Goal: Task Accomplishment & Management: Manage account settings

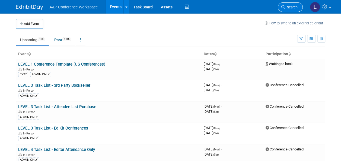
click at [292, 4] on link "Search" at bounding box center [290, 7] width 25 height 10
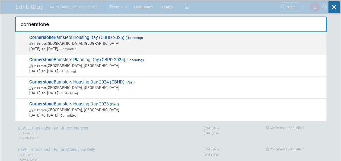
type input "cornerstone"
click at [115, 37] on span "Cornerstone Barristers Housing Day (CBHD 2025) (Upcoming) In-Person London, Uni…" at bounding box center [176, 43] width 296 height 17
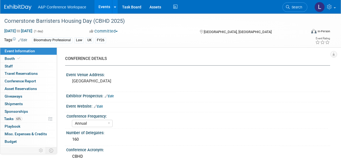
select select "Annual"
select select "Level 2"
select select "In-Person Booth"
select select "Law"
select select "Bloomsbury Professional"
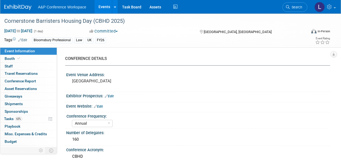
select select "[PERSON_NAME]"
select select "Brand/Subject Presence​"
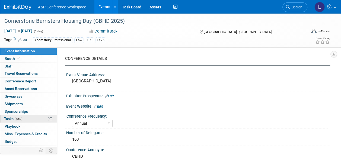
click at [18, 118] on span "63%" at bounding box center [18, 119] width 7 height 4
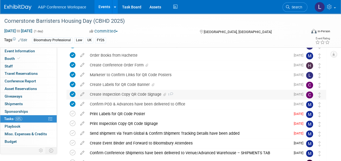
scroll to position [136, 0]
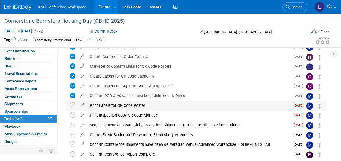
click at [82, 105] on icon at bounding box center [83, 104] width 10 height 7
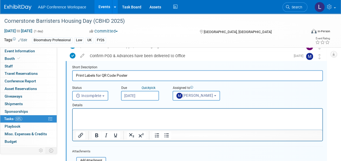
scroll to position [184, 0]
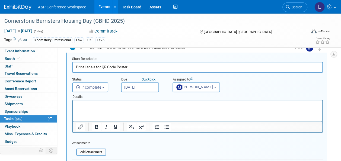
click at [115, 108] on p "Rich Text Area. Press ALT-0 for help." at bounding box center [198, 105] width 244 height 5
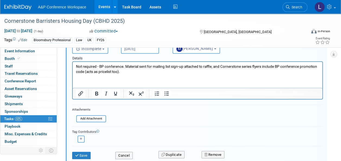
scroll to position [211, 0]
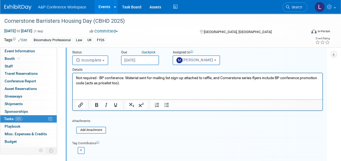
click at [77, 78] on p "Not required - BP conference. Material sent for mailing list sign-up attached t…" at bounding box center [198, 81] width 244 height 10
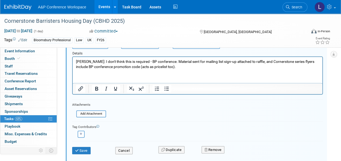
scroll to position [238, 0]
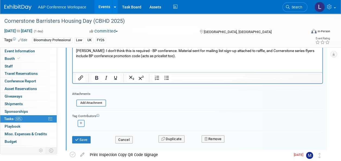
click at [78, 123] on button "button" at bounding box center [81, 123] width 7 height 7
select select
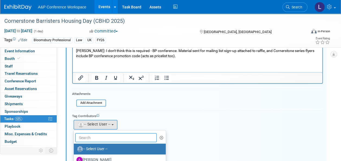
click at [107, 137] on input "text" at bounding box center [116, 137] width 82 height 9
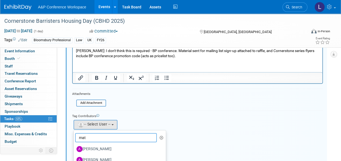
type input "matt"
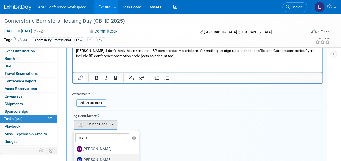
click at [111, 157] on label "[PERSON_NAME]" at bounding box center [105, 160] width 57 height 9
click at [75, 158] on input "[PERSON_NAME]" at bounding box center [73, 160] width 4 height 4
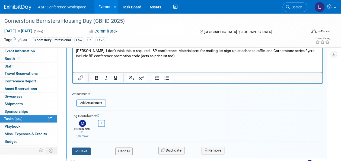
click at [83, 148] on button "Save" at bounding box center [81, 152] width 18 height 8
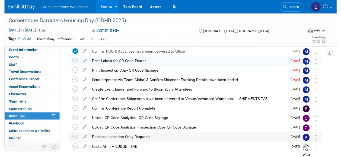
scroll to position [152, 0]
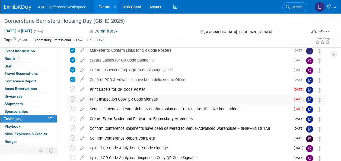
click at [145, 97] on div "Print Inspection Copy QR Code Signage" at bounding box center [189, 99] width 204 height 9
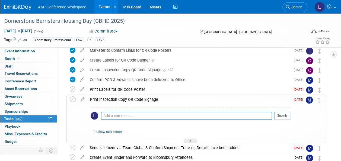
click at [141, 112] on textarea at bounding box center [186, 116] width 171 height 8
type textarea "N"
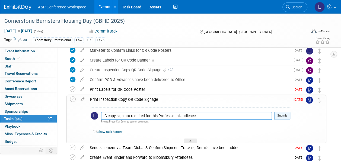
type textarea "IC copy sign not required for this Professional audience."
click at [289, 116] on button "Submit" at bounding box center [283, 116] width 16 height 8
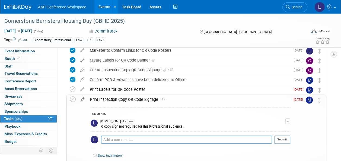
click at [82, 98] on icon at bounding box center [83, 98] width 10 height 7
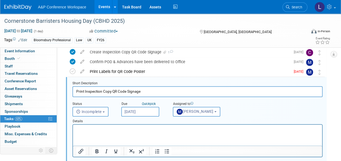
scroll to position [167, 0]
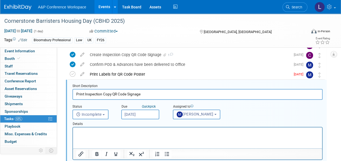
click at [136, 76] on div "Print Labels for QR Code Poster" at bounding box center [189, 74] width 204 height 9
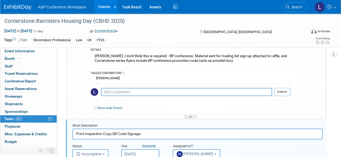
scroll to position [194, 0]
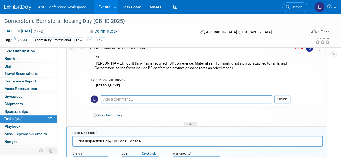
click at [111, 114] on link "Show task history" at bounding box center [110, 116] width 25 height 4
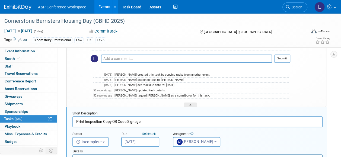
scroll to position [249, 0]
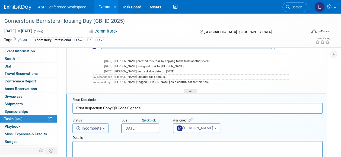
click at [99, 129] on span "Incomplete" at bounding box center [89, 128] width 26 height 4
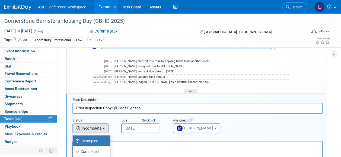
click at [123, 146] on p "Rich Text Area. Press ALT-0 for help." at bounding box center [197, 146] width 243 height 5
click at [128, 147] on p "Rich Text Area. Press ALT-0 for help." at bounding box center [197, 146] width 243 height 5
click at [102, 126] on span "Incomplete" at bounding box center [89, 128] width 26 height 4
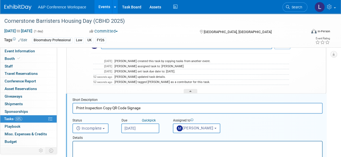
click at [117, 148] on p "Rich Text Area. Press ALT-0 for help." at bounding box center [197, 146] width 243 height 5
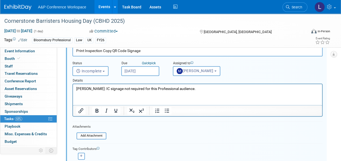
scroll to position [330, 0]
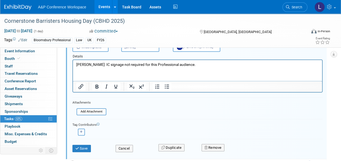
click at [79, 129] on button "button" at bounding box center [81, 132] width 7 height 7
select select
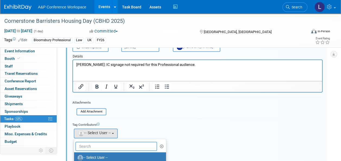
click at [98, 143] on input "text" at bounding box center [117, 146] width 82 height 9
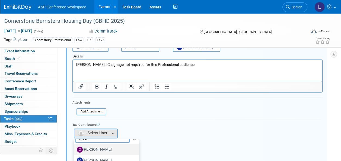
scroll to position [357, 0]
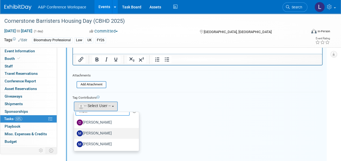
type input "matt"
click at [103, 132] on label "[PERSON_NAME]" at bounding box center [105, 133] width 57 height 9
click at [75, 132] on input "[PERSON_NAME]" at bounding box center [73, 133] width 4 height 4
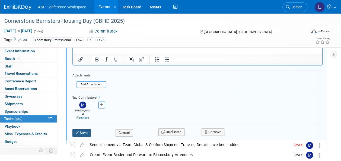
click at [83, 129] on button "Save" at bounding box center [82, 133] width 18 height 8
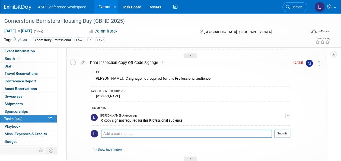
scroll to position [276, 0]
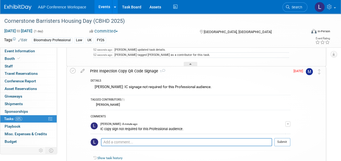
click at [156, 88] on div "Matt: IC signage not required for this Professional audience." at bounding box center [191, 88] width 200 height 8
click at [191, 64] on icon at bounding box center [191, 65] width 2 height 3
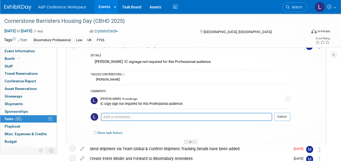
scroll to position [194, 0]
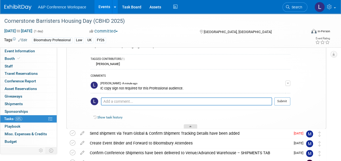
click at [190, 126] on icon at bounding box center [191, 127] width 2 height 3
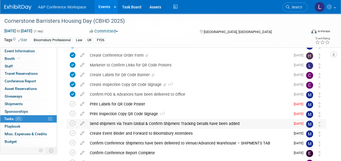
scroll to position [125, 0]
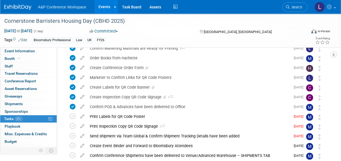
click at [170, 114] on div "Print Labels for QR Code Poster" at bounding box center [189, 116] width 204 height 9
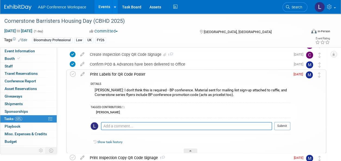
scroll to position [179, 0]
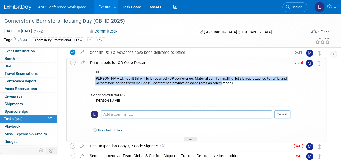
drag, startPoint x: 93, startPoint y: 77, endPoint x: 215, endPoint y: 85, distance: 121.4
click at [215, 85] on div "Matt: I don't think this is required - BP conference. Material sent for mailing…" at bounding box center [191, 81] width 200 height 13
drag, startPoint x: 215, startPoint y: 85, endPoint x: 189, endPoint y: 83, distance: 25.9
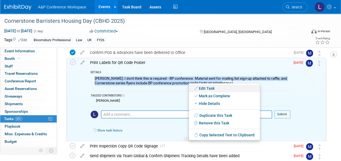
click at [203, 89] on link "Edit Task" at bounding box center [224, 89] width 71 height 8
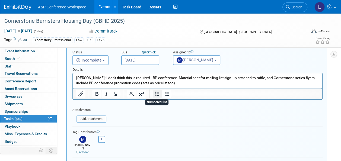
scroll to position [239, 0]
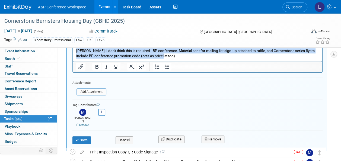
drag, startPoint x: 165, startPoint y: 57, endPoint x: 69, endPoint y: 48, distance: 96.5
click at [73, 48] on html "Matt: I don't think this is required - BP conference. Material sent for mailing…" at bounding box center [197, 52] width 249 height 12
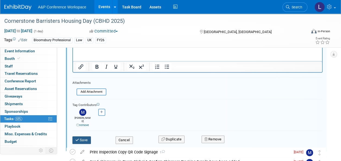
click at [83, 137] on button "Save" at bounding box center [82, 141] width 18 height 8
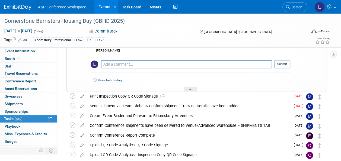
scroll to position [184, 0]
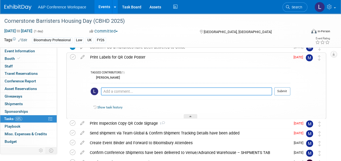
click at [139, 92] on textarea at bounding box center [186, 91] width 171 height 8
paste textarea "Matt: I don't think this is required - BP conference. Material sent for mailing…"
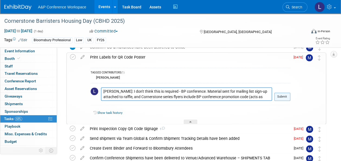
type textarea "Matt: I don't think this is required - BP conference. Material sent for mailing…"
click at [284, 97] on button "Submit" at bounding box center [283, 97] width 16 height 8
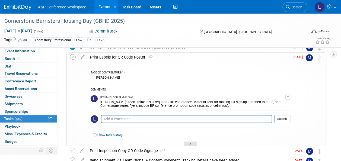
click at [191, 143] on icon at bounding box center [191, 144] width 2 height 3
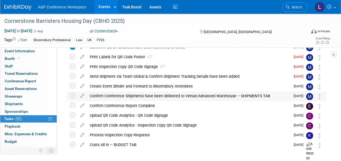
scroll to position [157, 0]
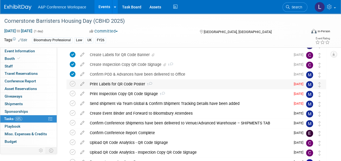
click at [145, 84] on span "1" at bounding box center [148, 85] width 7 height 4
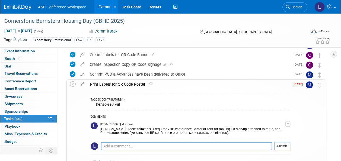
scroll to position [184, 0]
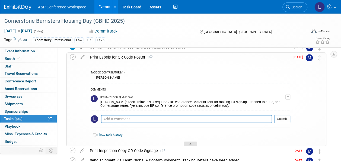
click at [192, 145] on icon at bounding box center [191, 144] width 2 height 3
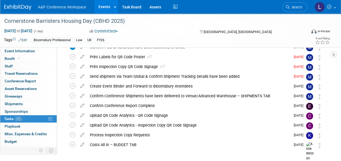
click at [170, 66] on div "Print Inspection Copy QR Code Signage 1" at bounding box center [189, 66] width 204 height 9
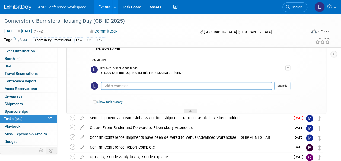
scroll to position [239, 0]
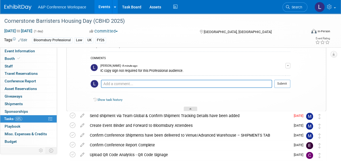
click at [189, 107] on div at bounding box center [191, 109] width 14 height 5
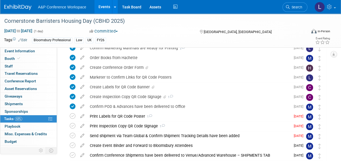
scroll to position [125, 0]
click at [145, 77] on div "Marketer to Confirm Links for QR Code Posters" at bounding box center [189, 77] width 204 height 9
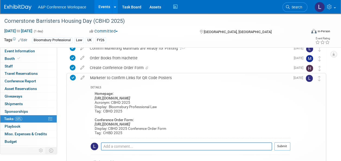
drag, startPoint x: 94, startPoint y: 123, endPoint x: 222, endPoint y: 124, distance: 127.7
click at [222, 124] on div "Homepage: https://www.bloomsburyprofessional.com/uk/law/ Acronym: CBHD 2025 Dis…" at bounding box center [191, 114] width 200 height 48
drag, startPoint x: 222, startPoint y: 124, endPoint x: 215, endPoint y: 124, distance: 7.1
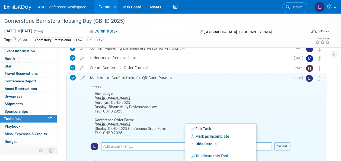
click at [130, 124] on icon "https://www.bloomsbury.com/media/gj4o4ha2/cbhd-conference-order-form.pdf" at bounding box center [113, 125] width 36 height 4
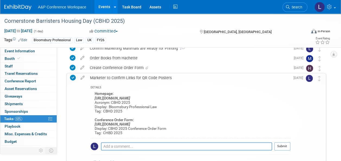
click at [130, 124] on icon "https://www.bloomsbury.com/media/gj4o4ha2/cbhd-conference-order-form.pdf" at bounding box center [113, 125] width 36 height 4
copy icon "https://www.bloomsbury.com/media/gj4o4ha2/cbhd-conference-order-form.pdf"
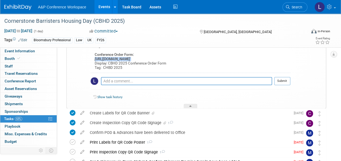
scroll to position [179, 0]
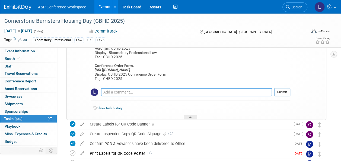
click at [137, 91] on textarea at bounding box center [186, 92] width 171 height 8
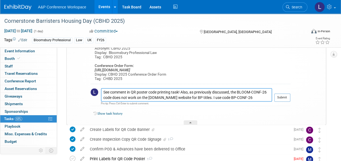
click at [240, 96] on textarea "See comment in QR poster code printing task! Also, as previously discussed, the…" at bounding box center [186, 95] width 171 height 14
click at [208, 97] on textarea "See comment in QR poster code printing task! Also, as previously discussed, the…" at bounding box center [186, 95] width 171 height 14
click at [267, 98] on textarea "See comment in QR poster code printing task! Also, as previously discussed, the…" at bounding box center [186, 95] width 171 height 14
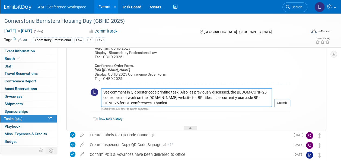
click at [181, 93] on textarea "See comment in QR poster code printing task! Also, as previously discussed, the…" at bounding box center [186, 97] width 171 height 19
click at [149, 97] on textarea "See comment in QR poster code printing task. Also, as previously discussed, the…" at bounding box center [186, 97] width 171 height 19
type textarea "See comment in QR poster code printing task. Also, as previously discussed, the…"
click at [282, 102] on button "Submit" at bounding box center [283, 103] width 16 height 8
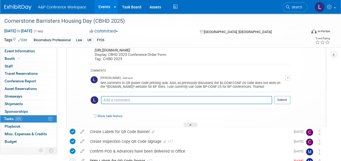
scroll to position [206, 0]
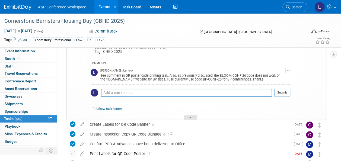
click at [188, 117] on div at bounding box center [191, 117] width 14 height 5
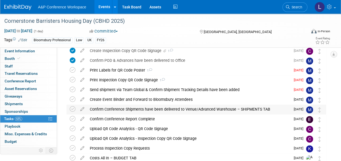
scroll to position [152, 0]
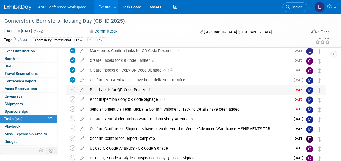
click at [150, 89] on icon at bounding box center [151, 89] width 4 height 3
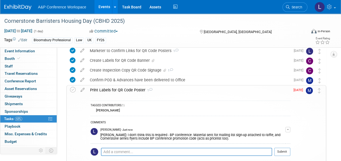
click at [227, 137] on div "Matt: I don't think this is required - BP conference. Material sent for mailing…" at bounding box center [193, 136] width 185 height 9
click at [290, 128] on button "button" at bounding box center [288, 129] width 5 height 5
click at [266, 136] on link "Edit Comment" at bounding box center [268, 138] width 43 height 8
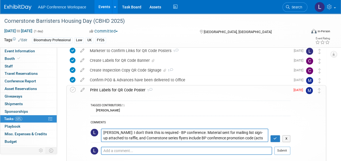
click at [267, 137] on textarea "Matt: I don't think this is required - BP conference. Material sent for mailing…" at bounding box center [185, 136] width 168 height 14
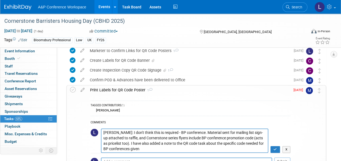
click at [227, 142] on textarea "Matt: I don't think this is required - BP conference. Material sent for mailing…" at bounding box center [185, 141] width 168 height 24
click at [122, 149] on textarea "Matt: I don't think this is required - BP conference. Material sent for mailing…" at bounding box center [185, 141] width 168 height 24
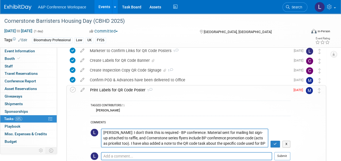
type textarea "Matt: I don't think this is required - BP conference. Material sent for mailing…"
click at [277, 143] on icon "button" at bounding box center [276, 144] width 4 height 3
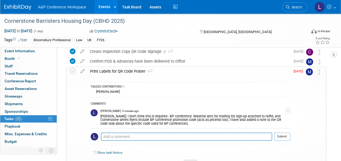
scroll to position [179, 0]
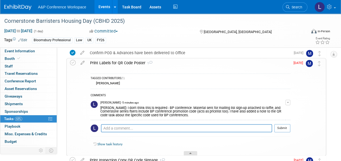
click at [189, 152] on div at bounding box center [191, 153] width 14 height 5
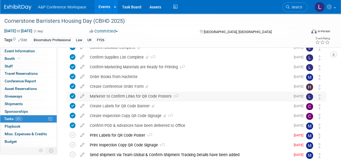
scroll to position [97, 0]
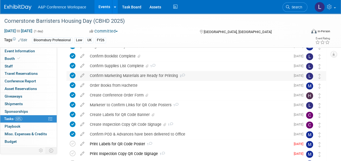
click at [172, 75] on div "Confirm Marketing Materials are Ready for Printing 2" at bounding box center [189, 75] width 204 height 9
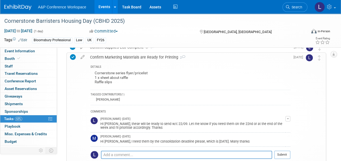
scroll to position [124, 0]
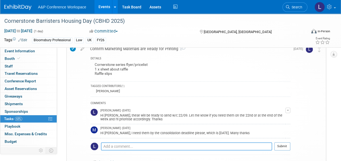
click at [187, 145] on textarea at bounding box center [186, 147] width 171 height 8
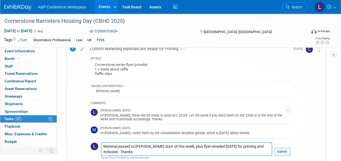
type textarea "Material passed to Matt start of this week, plus flyer emailed 03 Oct for print…"
click at [281, 152] on button "Submit" at bounding box center [283, 152] width 16 height 8
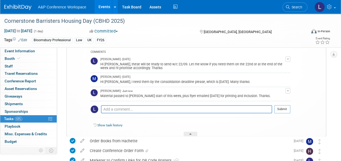
scroll to position [179, 0]
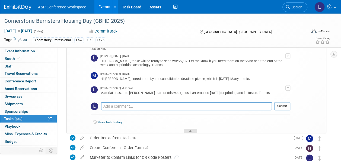
click at [190, 129] on div at bounding box center [191, 131] width 14 height 5
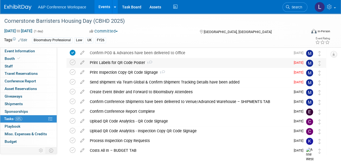
click at [130, 62] on div "Print Labels for QR Code Poster 1" at bounding box center [189, 62] width 204 height 9
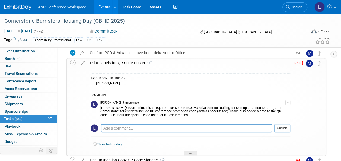
click at [190, 153] on div at bounding box center [191, 153] width 14 height 5
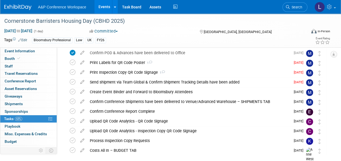
click at [170, 73] on div "Print Inspection Copy QR Code Signage 1" at bounding box center [189, 72] width 204 height 9
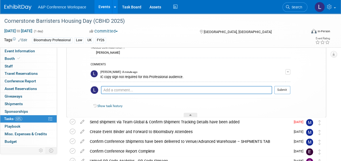
scroll to position [233, 0]
click at [193, 113] on div at bounding box center [191, 114] width 14 height 5
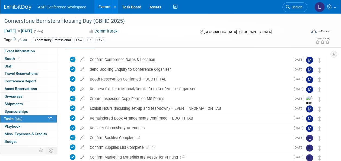
scroll to position [0, 0]
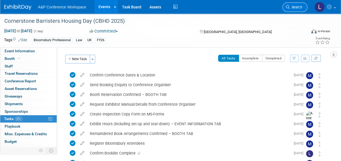
click at [294, 7] on span "Search" at bounding box center [296, 7] width 12 height 4
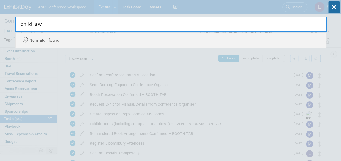
click at [33, 25] on input "child law" at bounding box center [171, 25] width 312 height 16
drag, startPoint x: 56, startPoint y: 23, endPoint x: 0, endPoint y: 20, distance: 56.6
click at [0, 23] on html "A&P Conference Workspace Events Add Event Bulk Upload Events Shareable Event Bo…" at bounding box center [170, 80] width 341 height 161
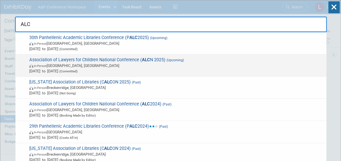
type input "ALC"
click at [116, 59] on span "Association of Lawyers for Children National Conference ( ALC N 2025) (Upcoming…" at bounding box center [176, 65] width 296 height 17
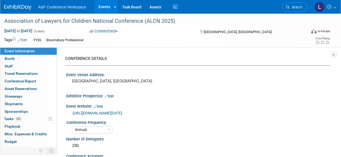
select select "Annual"
select select "Level 2"
select select "In-Person Booth"
select select "Law"
select select "Bloomsbury Professional"
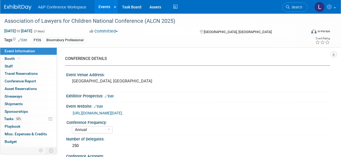
select select "[PERSON_NAME]"
select select "Networking/Commissioning"
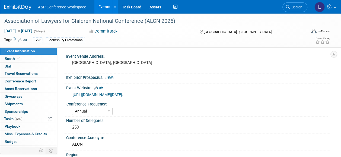
scroll to position [27, 0]
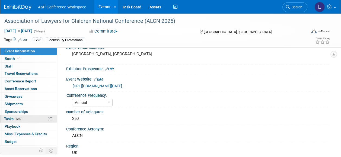
click at [23, 118] on link "52% Tasks 52%" at bounding box center [28, 118] width 56 height 7
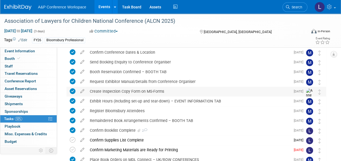
scroll to position [54, 0]
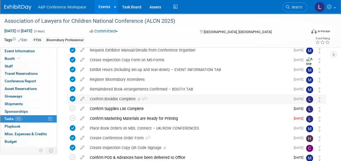
click at [145, 98] on span "2" at bounding box center [145, 100] width 6 height 4
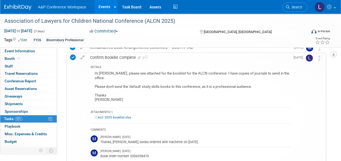
scroll to position [81, 0]
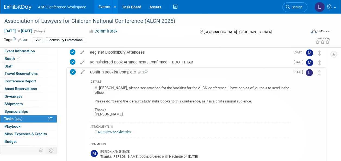
click at [146, 72] on icon at bounding box center [146, 71] width 4 height 3
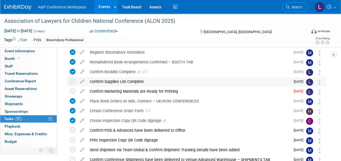
click at [152, 83] on div "Confirm Supplies List Complete" at bounding box center [189, 81] width 204 height 9
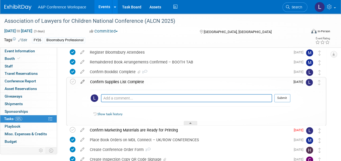
click at [83, 79] on icon at bounding box center [83, 80] width 10 height 7
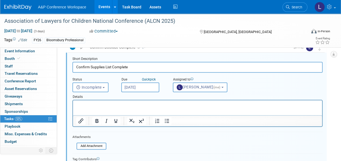
scroll to position [133, 0]
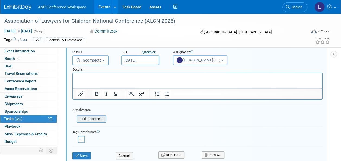
click at [96, 119] on input "file" at bounding box center [78, 119] width 55 height 6
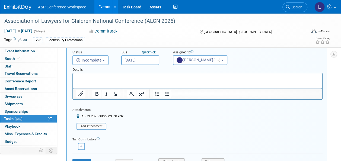
click at [117, 76] on p "Rich Text Area. Press ALT-0 for help." at bounding box center [197, 78] width 243 height 5
click at [98, 59] on span "Incomplete" at bounding box center [89, 60] width 26 height 4
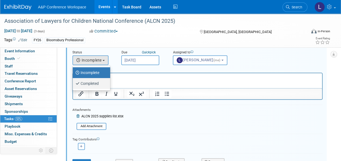
click at [93, 82] on label "Completed" at bounding box center [90, 83] width 29 height 9
click at [74, 82] on input "Completed" at bounding box center [72, 83] width 4 height 4
select select "3"
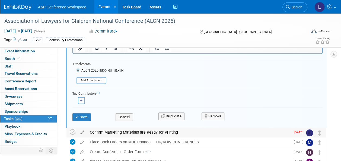
scroll to position [188, 0]
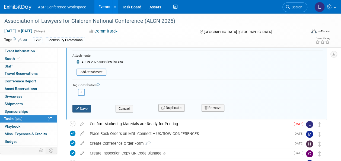
click at [80, 108] on button "Save" at bounding box center [82, 109] width 18 height 8
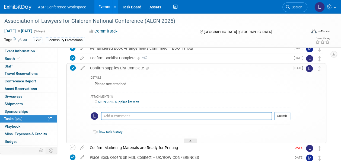
scroll to position [106, 0]
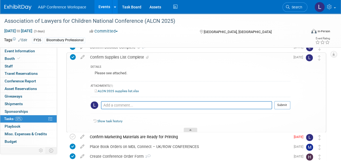
click at [189, 128] on div at bounding box center [191, 130] width 14 height 5
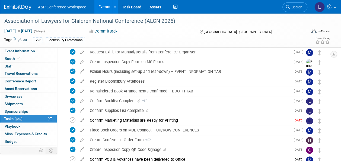
scroll to position [79, 0]
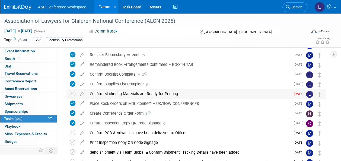
click at [169, 91] on div "Confirm Marketing Materials are Ready for Printing" at bounding box center [189, 93] width 204 height 9
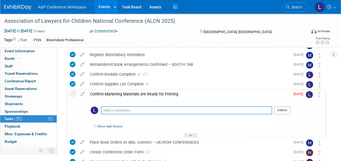
click at [160, 95] on div "Confirm Marketing Materials are Ready for Printing" at bounding box center [188, 94] width 203 height 9
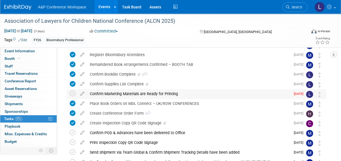
click at [160, 95] on div "Confirm Marketing Materials are Ready for Printing" at bounding box center [189, 93] width 204 height 9
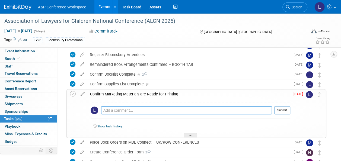
click at [142, 109] on textarea at bounding box center [186, 110] width 171 height 8
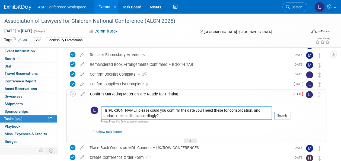
click at [200, 110] on textarea "Hi Matt, please could you confirm the date you'll need these for consolidation,…" at bounding box center [186, 113] width 171 height 14
type textarea "Hi [PERSON_NAME], please could you confirm the date you'll need pricelists/flye…"
click at [288, 116] on button "Submit" at bounding box center [283, 116] width 16 height 8
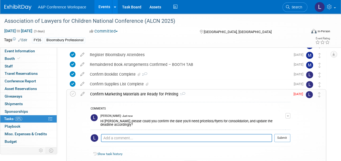
scroll to position [106, 0]
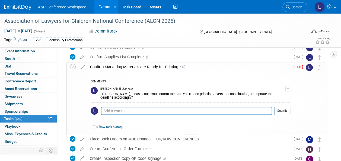
click at [159, 95] on div "Hi [PERSON_NAME], please could you confirm the date you'll need pricelists/flye…" at bounding box center [193, 95] width 185 height 9
click at [125, 70] on div "Confirm Marketing Materials are Ready for Printing 1" at bounding box center [188, 66] width 203 height 9
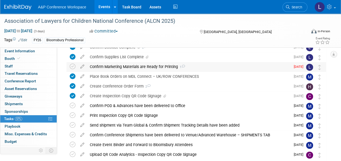
click at [155, 64] on div "Confirm Marketing Materials are Ready for Printing 1" at bounding box center [189, 66] width 204 height 9
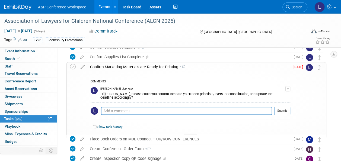
click at [290, 87] on button "button" at bounding box center [288, 88] width 5 height 5
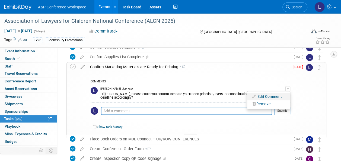
drag, startPoint x: 277, startPoint y: 95, endPoint x: 274, endPoint y: 95, distance: 3.0
click at [277, 95] on link "Edit Comment" at bounding box center [268, 97] width 43 height 8
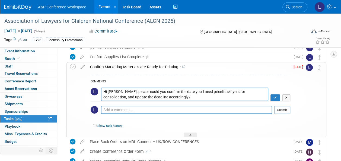
click at [107, 92] on textarea "Hi [PERSON_NAME], please could you confirm the date you'll need pricelists/flye…" at bounding box center [185, 95] width 168 height 14
type textarea "Hi [PERSON_NAME], please could you confirm the date you'll need pricelists/flye…"
drag, startPoint x: 4, startPoint y: 20, endPoint x: 190, endPoint y: 21, distance: 185.8
click at [190, 21] on div "Association of Lawyers for Children National Conference (ALCN 2025)" at bounding box center [152, 21] width 300 height 10
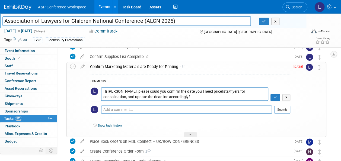
drag, startPoint x: 155, startPoint y: 19, endPoint x: 138, endPoint y: 21, distance: 17.7
click at [138, 21] on input "Association of Lawyers for Children National Conference (ALCN 2025)" at bounding box center [126, 21] width 249 height 10
click at [117, 125] on link "Show task history" at bounding box center [110, 126] width 25 height 4
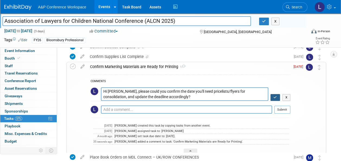
click at [277, 96] on icon "button" at bounding box center [276, 97] width 4 height 3
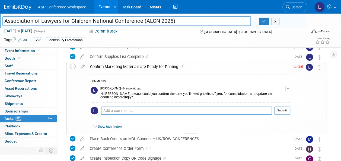
click at [145, 68] on div "Confirm Marketing Materials are Ready for Printing 1" at bounding box center [188, 66] width 203 height 9
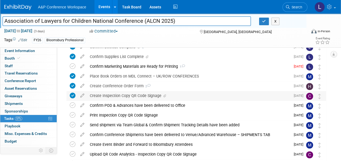
click at [134, 94] on div "Create Inspection Copy QR Code Signage" at bounding box center [189, 95] width 204 height 9
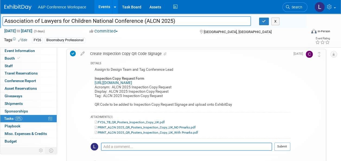
scroll to position [161, 0]
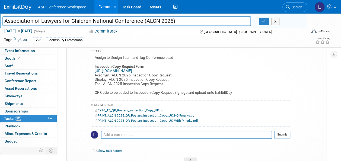
click at [153, 120] on link "PRINT_ALCN 2025_QR_Posters_Inspection_Copy_UK_With Pmarks.pdf" at bounding box center [146, 121] width 103 height 4
click at [141, 133] on textarea at bounding box center [186, 135] width 171 height 8
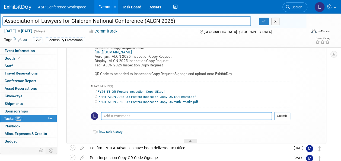
scroll to position [188, 0]
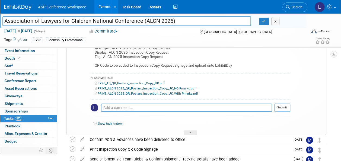
click at [165, 91] on div "PRINT_ALCN 2025_QR_Posters_Inspection_Copy_UK_With Pmarks.pdf" at bounding box center [191, 93] width 200 height 5
click at [149, 94] on link "PRINT_ALCN 2025_QR_Posters_Inspection_Copy_UK_With Pmarks.pdf" at bounding box center [146, 94] width 103 height 4
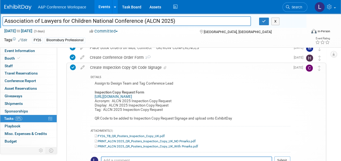
scroll to position [133, 0]
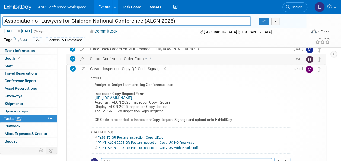
click at [142, 58] on div "Create Conference Order Form 2" at bounding box center [189, 58] width 204 height 9
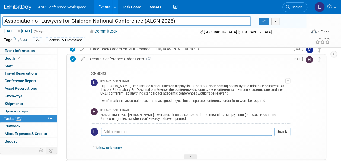
click at [133, 60] on div "Create Conference Order Form 2" at bounding box center [188, 59] width 203 height 9
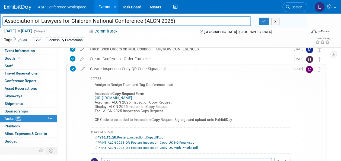
click at [122, 66] on div "Create Inspection Copy QR Code Signage" at bounding box center [188, 68] width 203 height 9
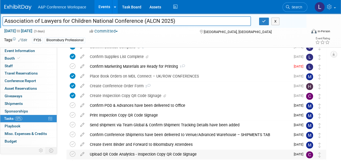
scroll to position [79, 0]
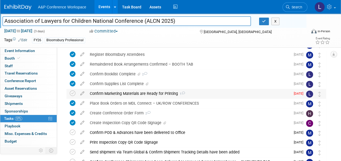
click at [183, 93] on icon at bounding box center [184, 93] width 4 height 3
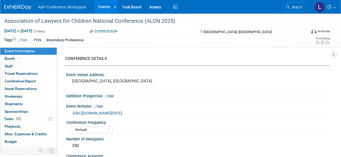
select select "Annual"
select select "Level 2"
select select "In-Person Booth"
select select "Law"
select select "Bloomsbury Professional"
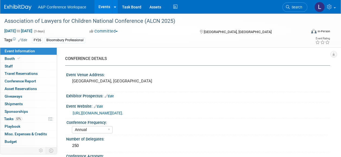
select select "[PERSON_NAME]"
select select "Networking/Commissioning"
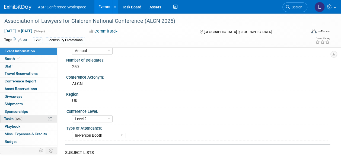
drag, startPoint x: 20, startPoint y: 118, endPoint x: 23, endPoint y: 116, distance: 3.7
click at [20, 118] on span "57%" at bounding box center [18, 119] width 7 height 4
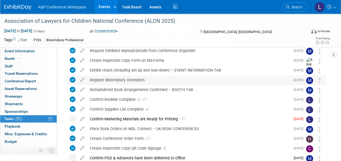
scroll to position [54, 0]
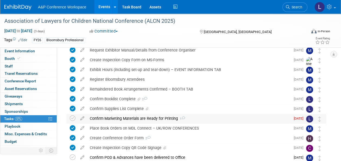
click at [177, 118] on div "Confirm Marketing Materials are Ready for Printing 1" at bounding box center [189, 118] width 204 height 9
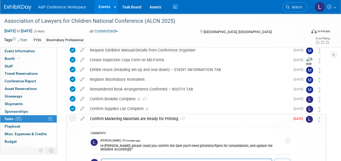
scroll to position [81, 0]
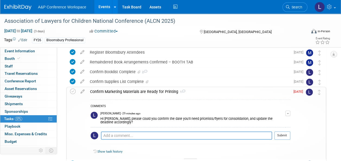
click at [164, 91] on div "Confirm Marketing Materials are Ready for Printing 1" at bounding box center [188, 91] width 203 height 9
